Goal: Task Accomplishment & Management: Use online tool/utility

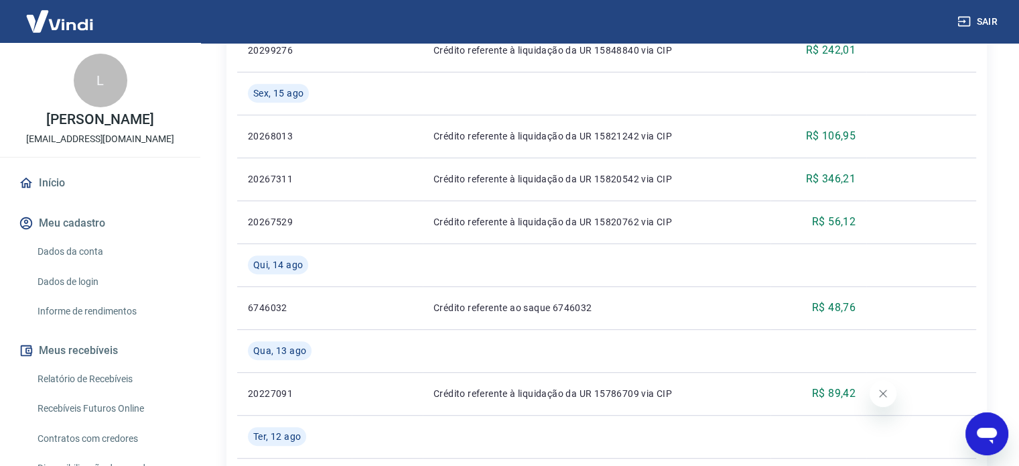
scroll to position [134, 0]
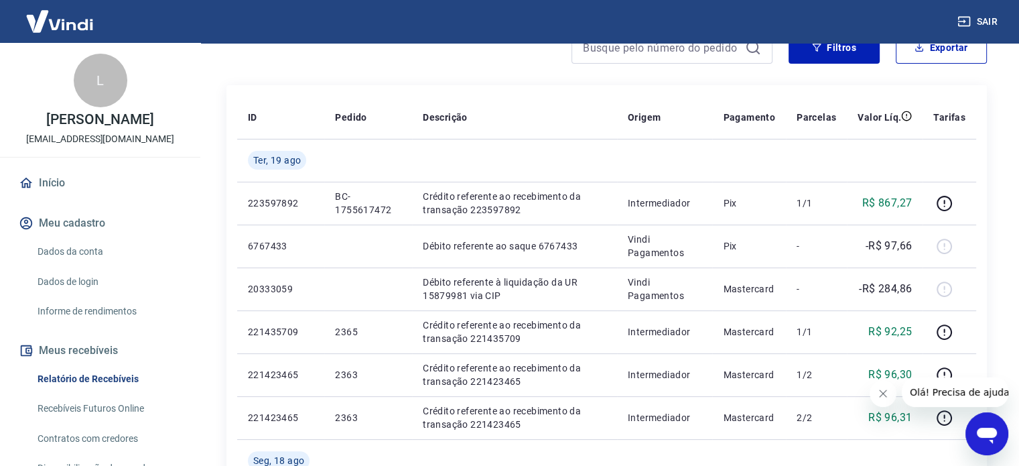
scroll to position [201, 0]
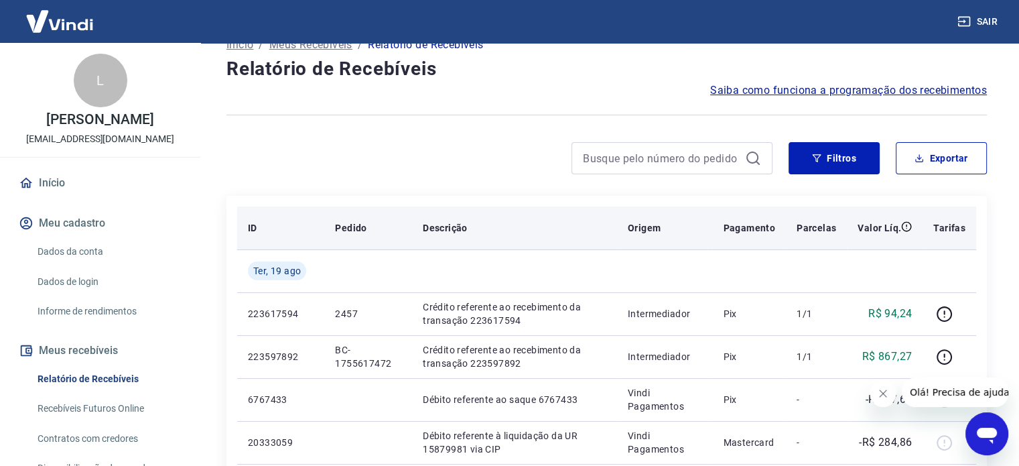
scroll to position [67, 0]
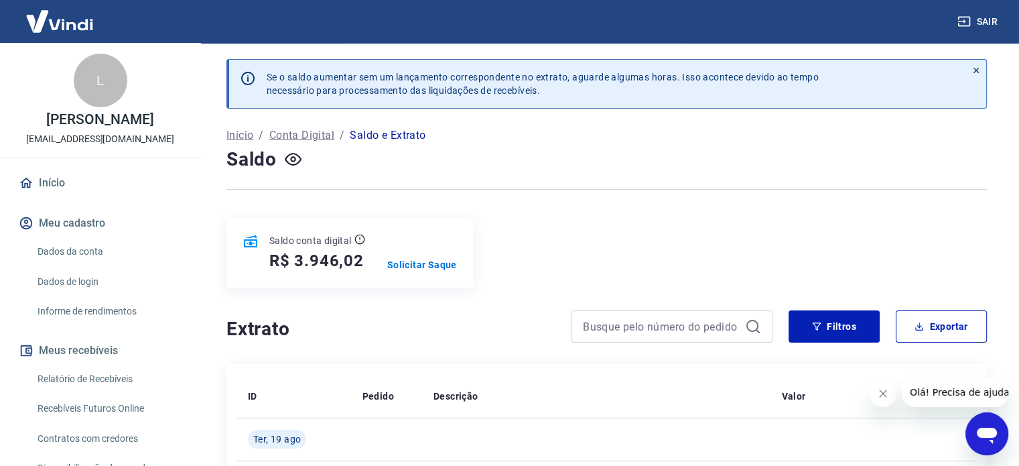
scroll to position [233, 0]
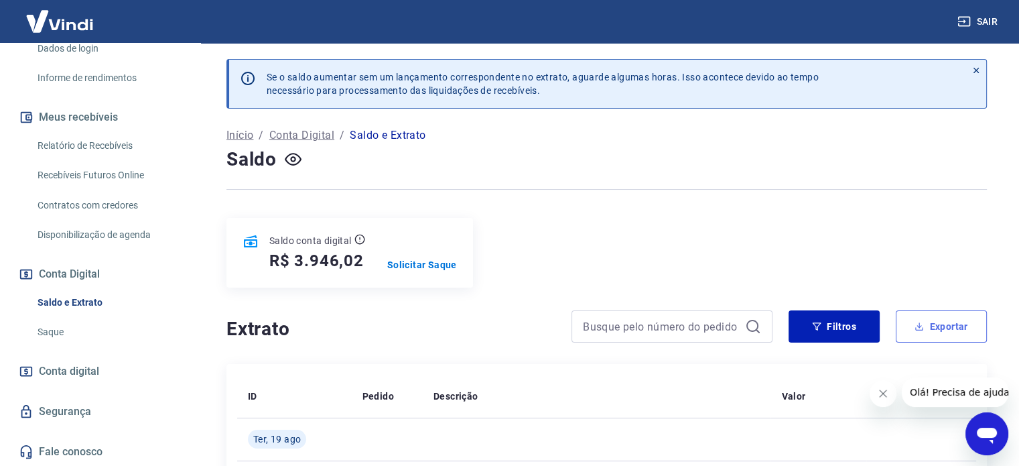
click at [935, 329] on button "Exportar" at bounding box center [941, 326] width 91 height 32
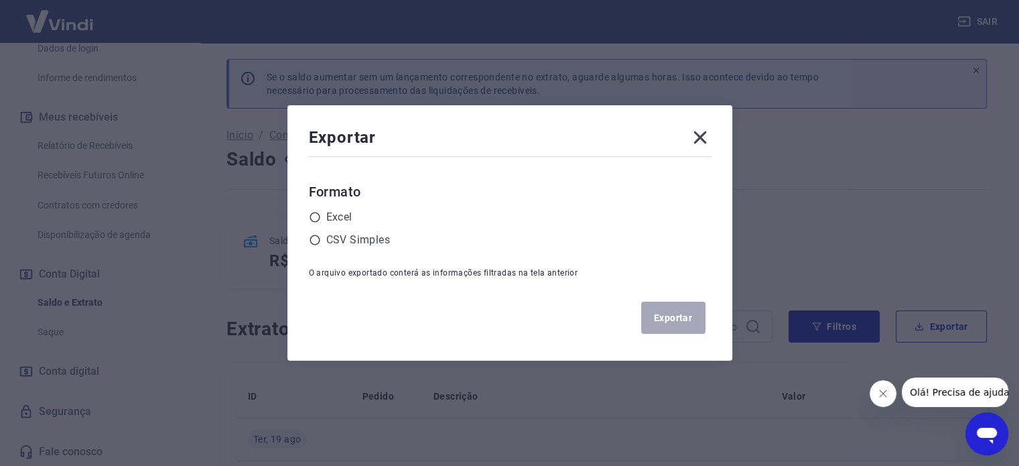
click at [706, 135] on icon at bounding box center [699, 137] width 13 height 13
